Goal: Task Accomplishment & Management: Manage account settings

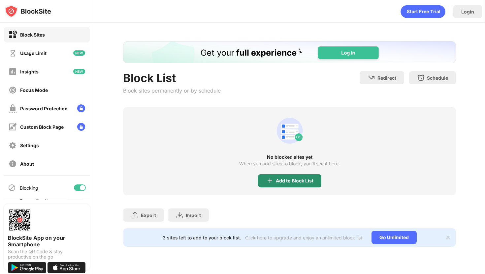
click at [295, 180] on div "Add to Block List" at bounding box center [295, 180] width 38 height 5
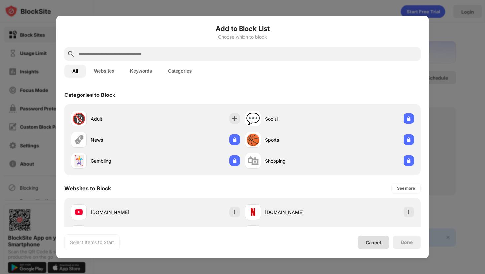
click at [386, 241] on div "Cancel" at bounding box center [372, 242] width 31 height 13
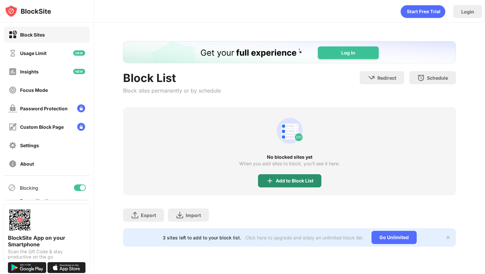
click at [290, 185] on div "Add to Block List" at bounding box center [289, 180] width 63 height 13
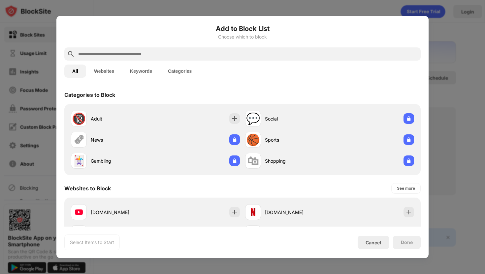
click at [188, 51] on input "text" at bounding box center [247, 54] width 340 height 8
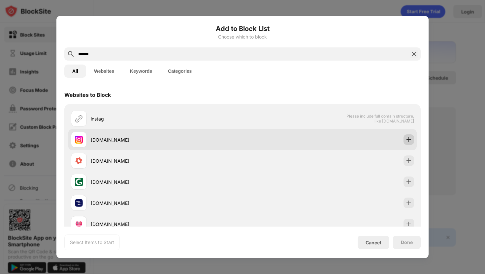
type input "******"
click at [404, 138] on div at bounding box center [408, 139] width 11 height 11
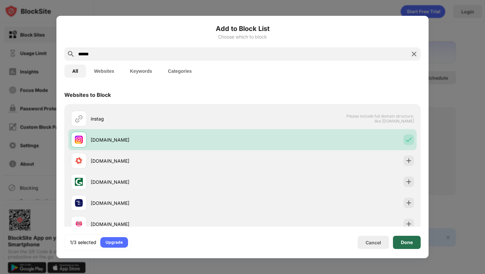
click at [407, 242] on div "Done" at bounding box center [406, 242] width 12 height 5
